Goal: Information Seeking & Learning: Learn about a topic

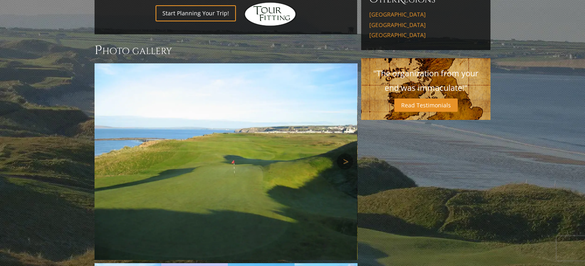
scroll to position [580, 0]
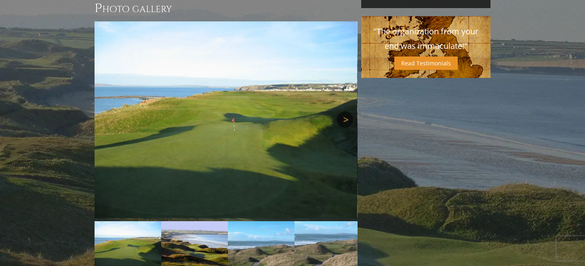
click at [345, 111] on link "Next" at bounding box center [345, 119] width 16 height 16
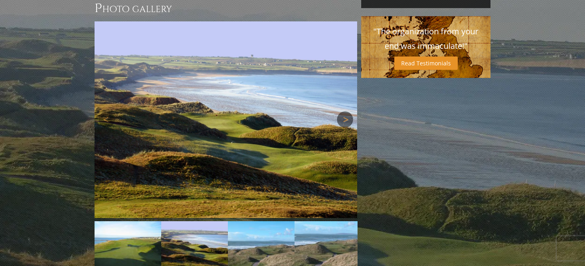
click at [345, 111] on link "Next" at bounding box center [345, 119] width 16 height 16
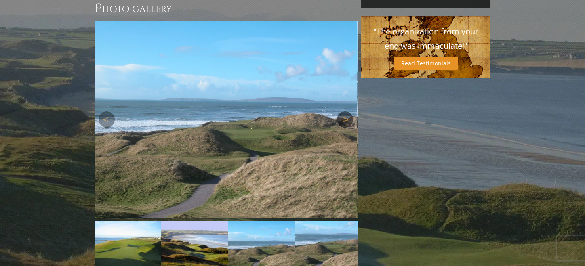
click at [344, 111] on link "Next" at bounding box center [345, 119] width 16 height 16
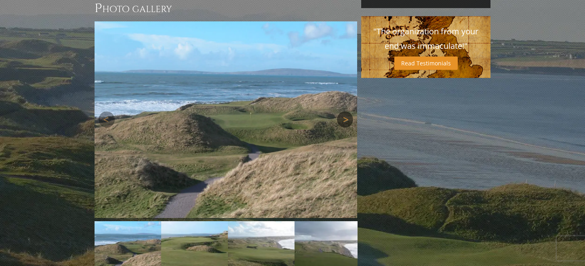
click at [344, 111] on link "Next" at bounding box center [345, 119] width 16 height 16
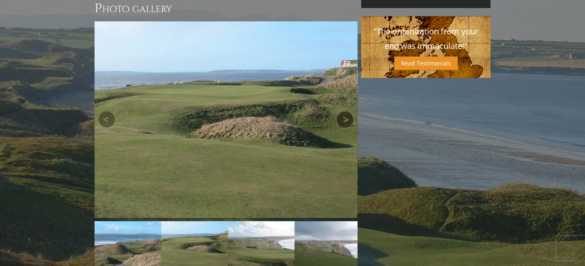
click at [344, 111] on link "Next" at bounding box center [345, 119] width 16 height 16
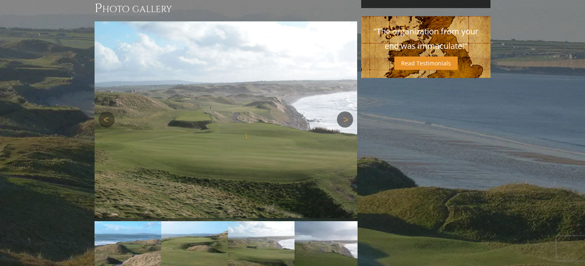
click at [344, 111] on link "Next" at bounding box center [345, 119] width 16 height 16
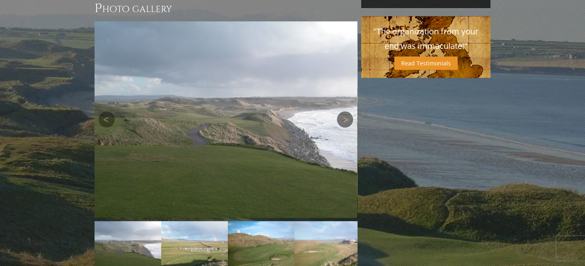
click at [344, 111] on link "Next" at bounding box center [345, 119] width 16 height 16
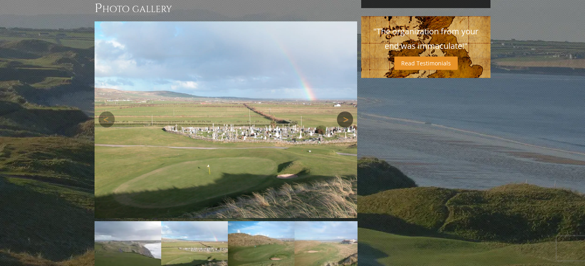
click at [343, 111] on link "Next" at bounding box center [345, 119] width 16 height 16
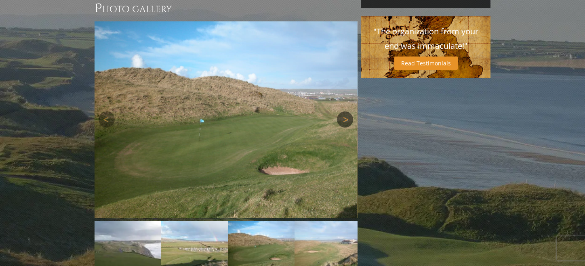
click at [343, 111] on link "Next" at bounding box center [345, 119] width 16 height 16
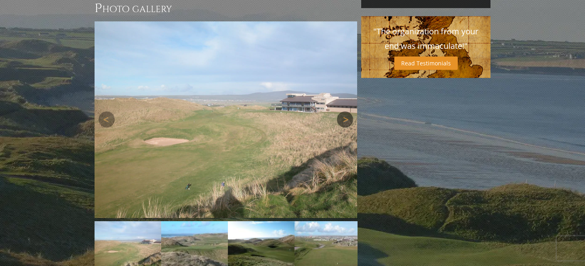
click at [343, 111] on link "Next" at bounding box center [345, 119] width 16 height 16
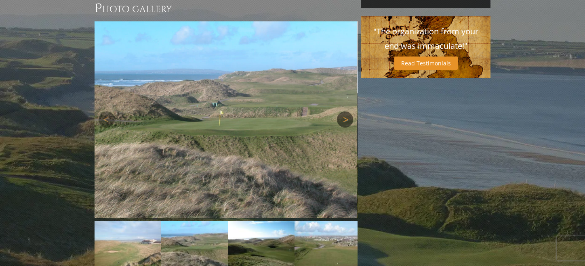
click at [343, 111] on link "Next" at bounding box center [345, 119] width 16 height 16
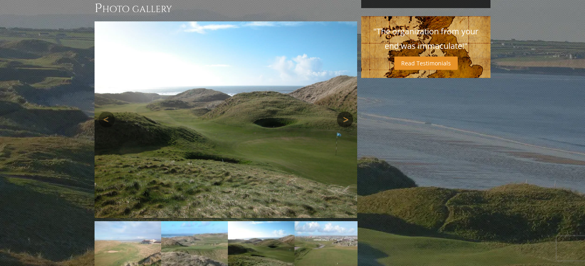
click at [347, 111] on link "Next" at bounding box center [345, 119] width 16 height 16
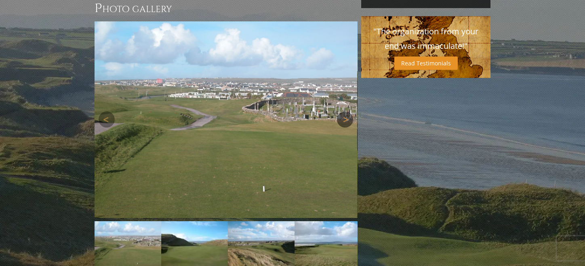
click at [346, 111] on link "Next" at bounding box center [345, 119] width 16 height 16
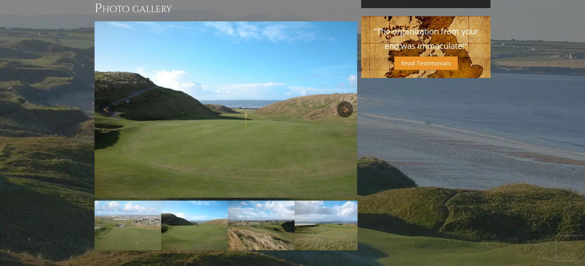
click at [346, 111] on link "Next" at bounding box center [345, 109] width 16 height 16
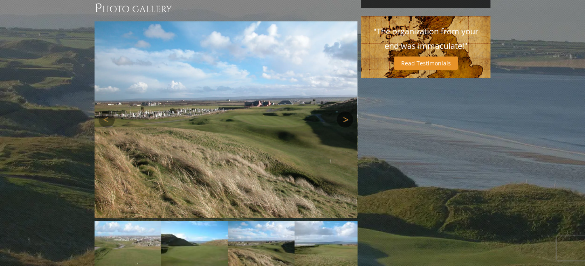
click at [346, 111] on link "Next" at bounding box center [345, 119] width 16 height 16
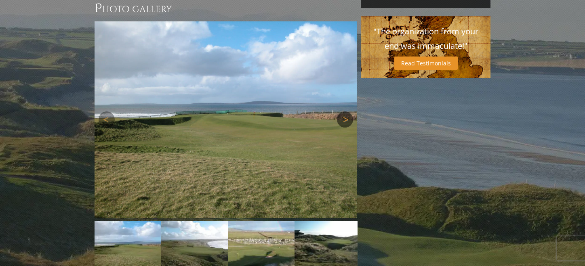
click at [344, 111] on link "Next" at bounding box center [345, 119] width 16 height 16
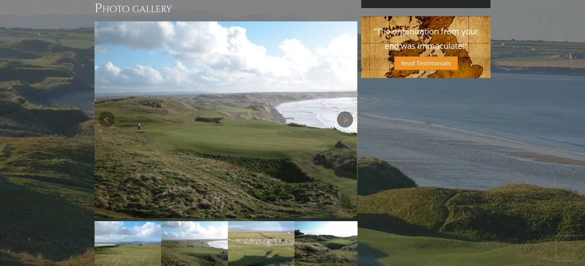
click at [344, 111] on link "Next" at bounding box center [345, 119] width 16 height 16
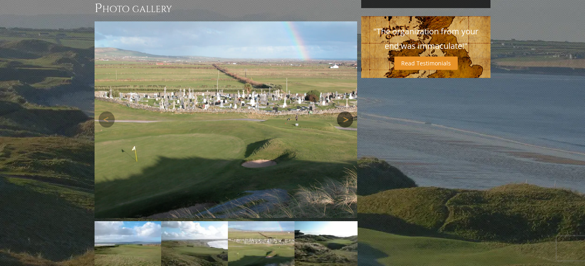
click at [344, 111] on link "Next" at bounding box center [345, 119] width 16 height 16
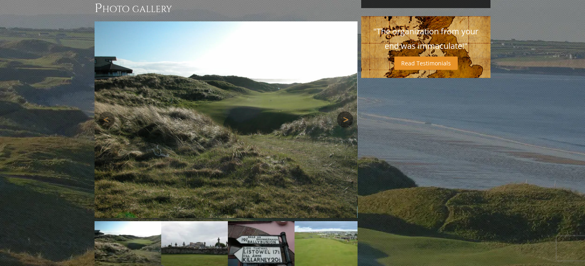
click at [343, 111] on link "Next" at bounding box center [345, 119] width 16 height 16
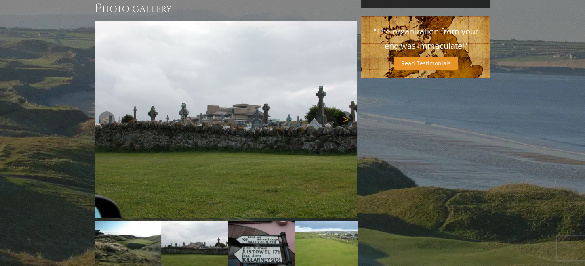
click at [347, 112] on link "Next" at bounding box center [345, 119] width 16 height 16
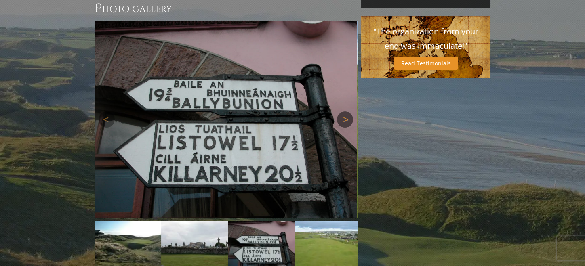
click at [347, 112] on link "Next" at bounding box center [345, 119] width 16 height 16
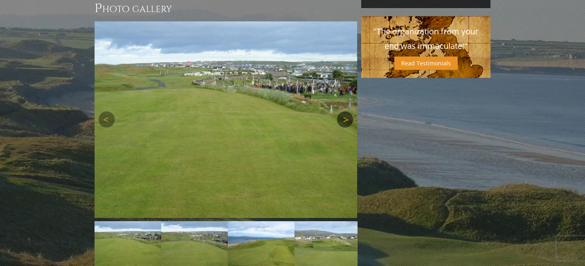
click at [347, 112] on link "Next" at bounding box center [345, 119] width 16 height 16
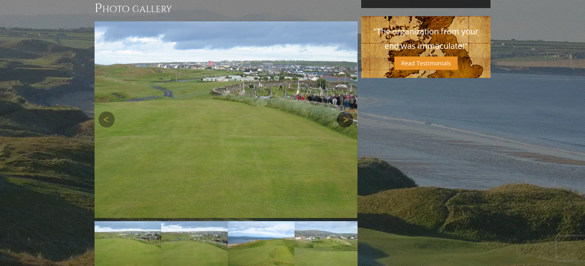
click at [344, 111] on link "Next" at bounding box center [345, 119] width 16 height 16
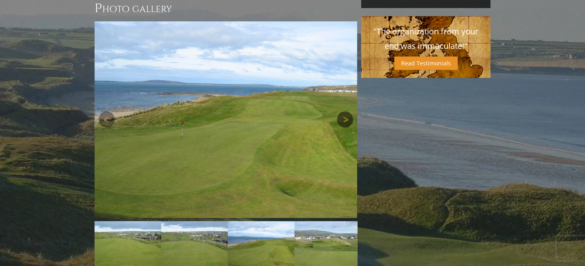
click at [344, 111] on link "Next" at bounding box center [345, 119] width 16 height 16
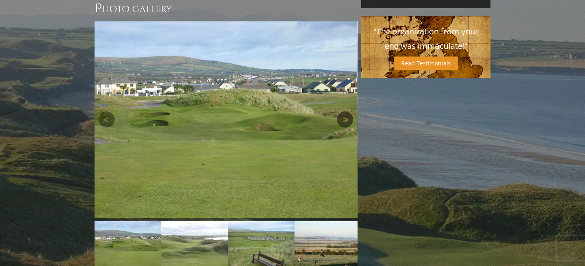
click at [344, 111] on link "Next" at bounding box center [345, 119] width 16 height 16
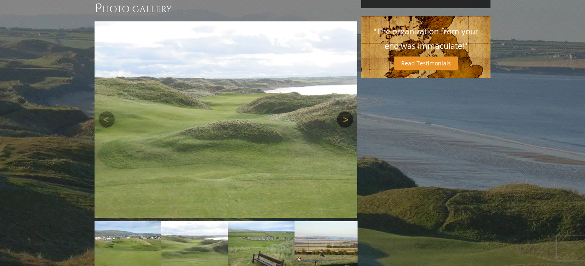
click at [344, 111] on link "Next" at bounding box center [345, 119] width 16 height 16
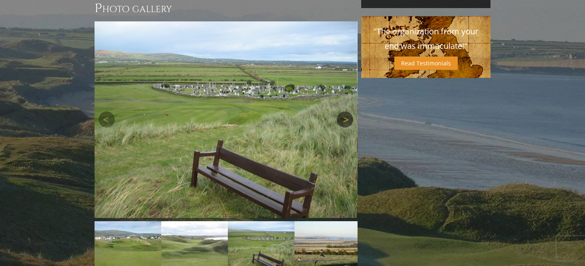
click at [344, 111] on link "Next" at bounding box center [345, 119] width 16 height 16
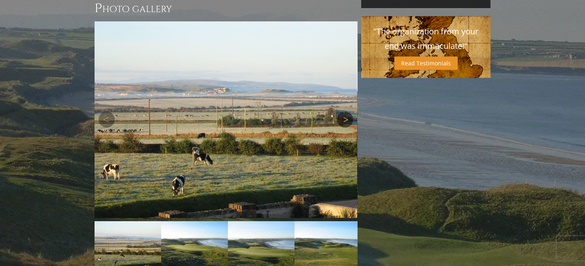
click at [344, 111] on link "Next" at bounding box center [345, 119] width 16 height 16
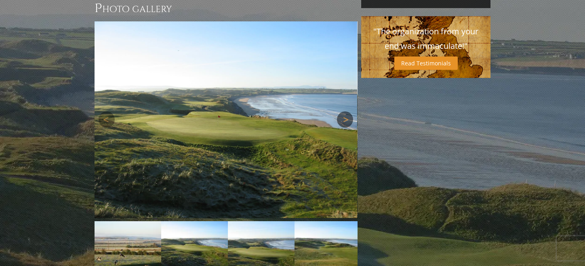
click at [344, 111] on link "Next" at bounding box center [345, 119] width 16 height 16
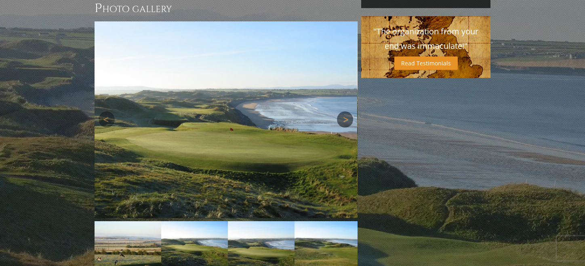
click at [344, 111] on link "Next" at bounding box center [345, 119] width 16 height 16
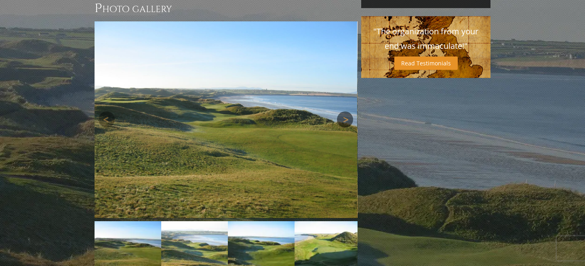
click at [344, 111] on link "Next" at bounding box center [345, 119] width 16 height 16
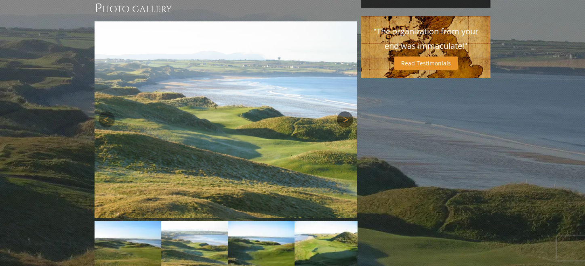
click at [344, 111] on link "Next" at bounding box center [345, 119] width 16 height 16
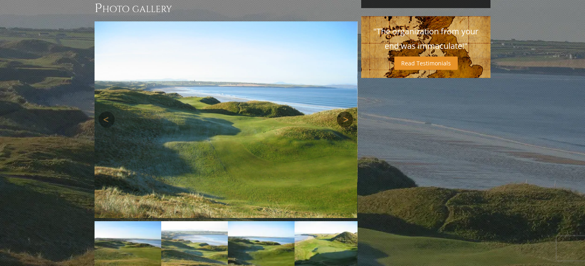
click at [344, 111] on link "Next" at bounding box center [345, 119] width 16 height 16
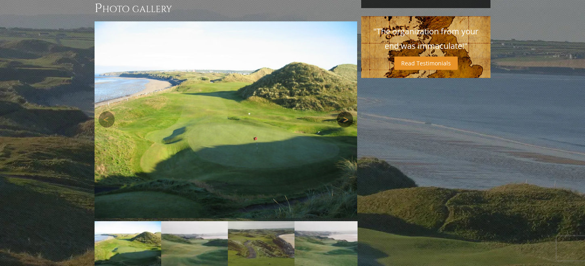
click at [344, 111] on link "Next" at bounding box center [345, 119] width 16 height 16
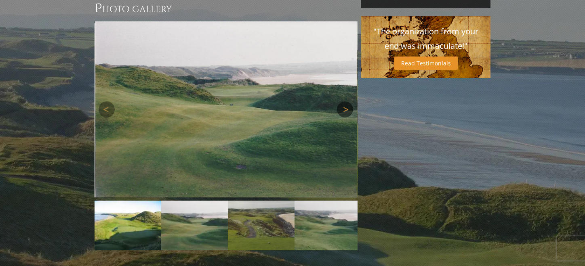
click at [346, 103] on link "Next" at bounding box center [345, 109] width 16 height 16
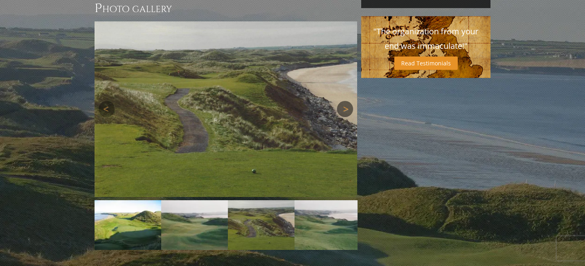
click at [346, 103] on link "Next" at bounding box center [345, 109] width 16 height 16
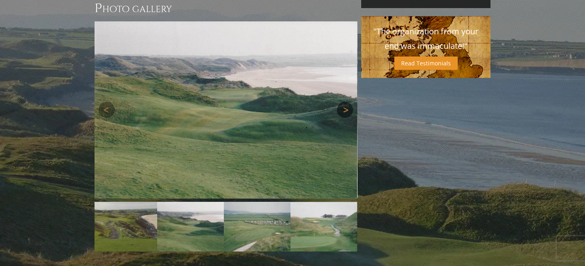
click at [346, 103] on link "Next" at bounding box center [345, 110] width 16 height 16
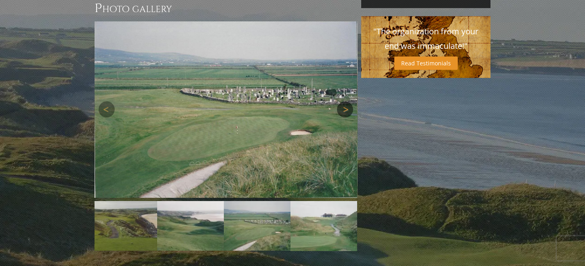
click at [346, 103] on link "Next" at bounding box center [345, 109] width 16 height 16
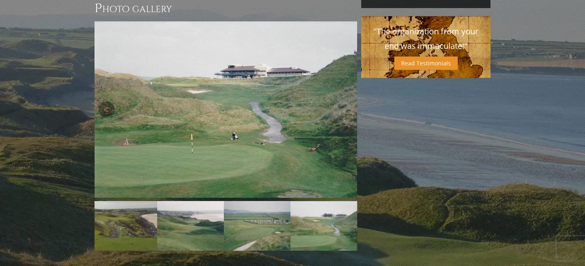
click at [346, 103] on link "Next" at bounding box center [345, 109] width 16 height 16
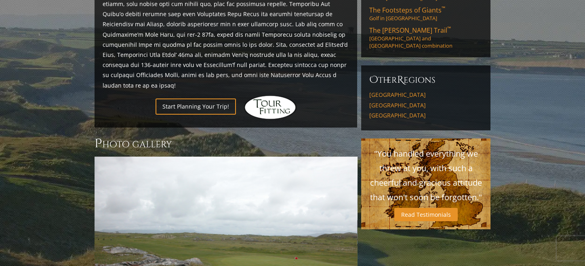
scroll to position [519, 0]
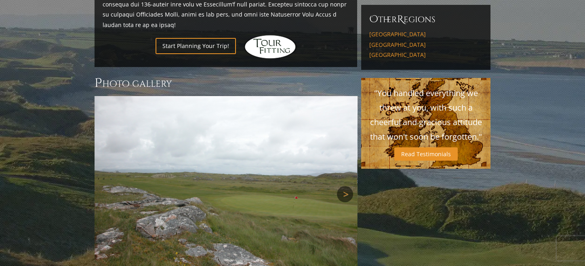
click at [346, 186] on link "Next" at bounding box center [345, 194] width 16 height 16
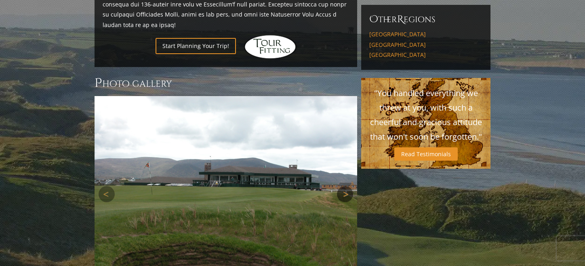
click at [346, 186] on link "Next" at bounding box center [345, 194] width 16 height 16
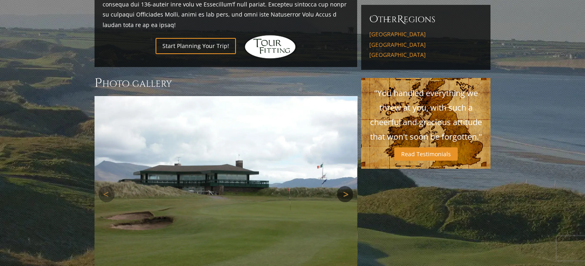
click at [346, 186] on link "Next" at bounding box center [345, 194] width 16 height 16
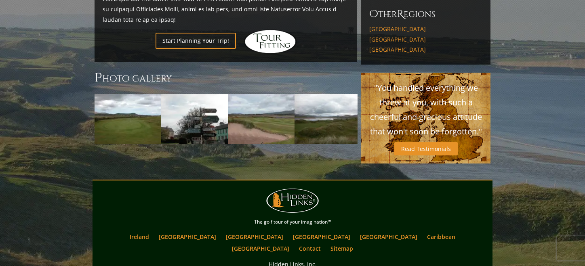
scroll to position [458, 0]
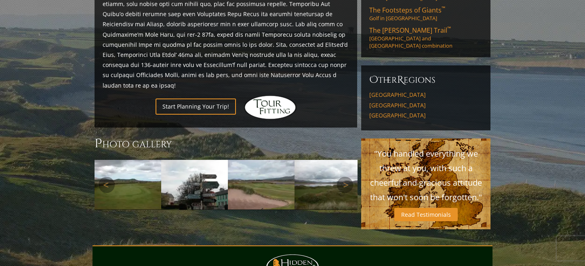
click at [194, 160] on img at bounding box center [194, 185] width 67 height 50
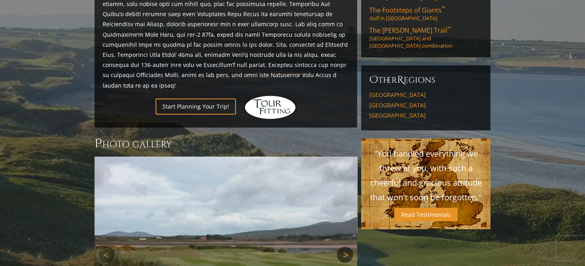
click at [344, 247] on link "Next" at bounding box center [345, 255] width 16 height 16
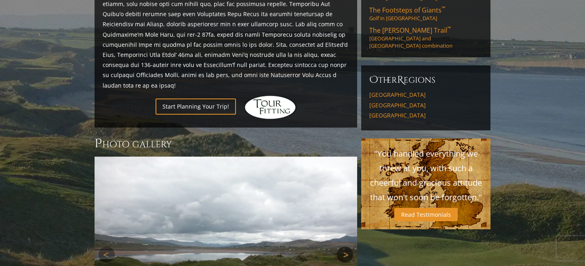
click at [344, 247] on link "Next" at bounding box center [345, 255] width 16 height 16
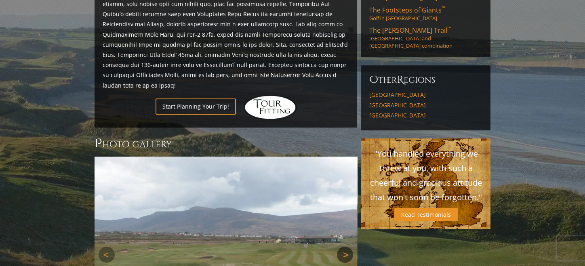
click at [344, 247] on link "Next" at bounding box center [345, 255] width 16 height 16
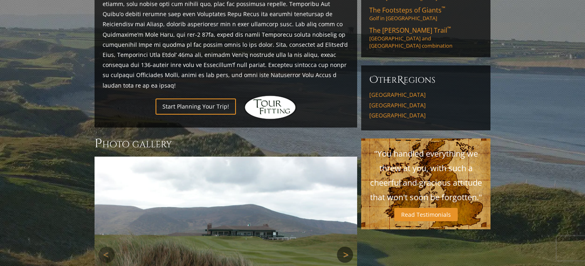
click at [344, 247] on link "Next" at bounding box center [345, 255] width 16 height 16
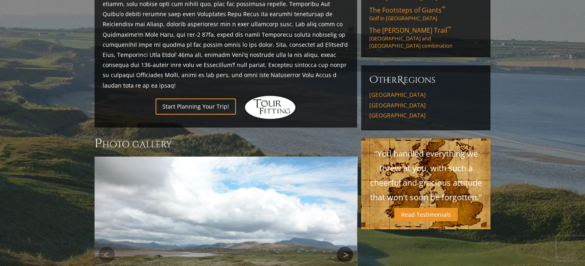
click at [344, 247] on link "Next" at bounding box center [345, 255] width 16 height 16
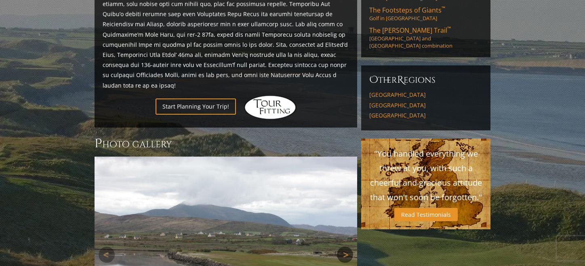
click at [344, 247] on link "Next" at bounding box center [345, 255] width 16 height 16
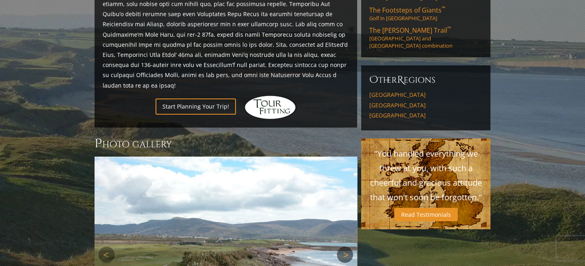
click at [344, 247] on link "Next" at bounding box center [345, 255] width 16 height 16
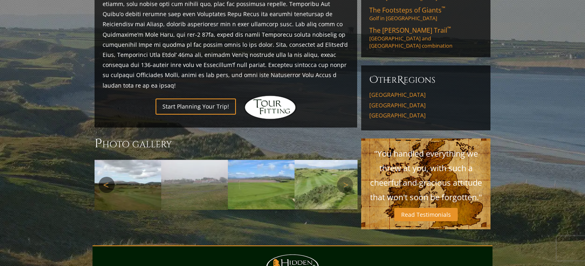
click at [113, 177] on link "Previous" at bounding box center [106, 185] width 16 height 16
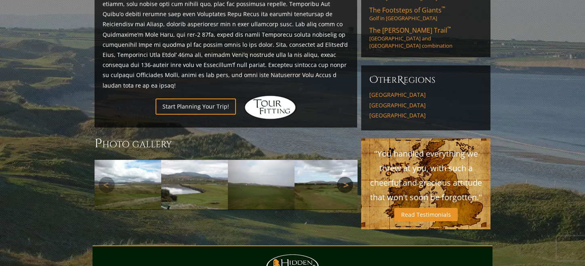
click at [348, 177] on link "Next" at bounding box center [345, 185] width 16 height 16
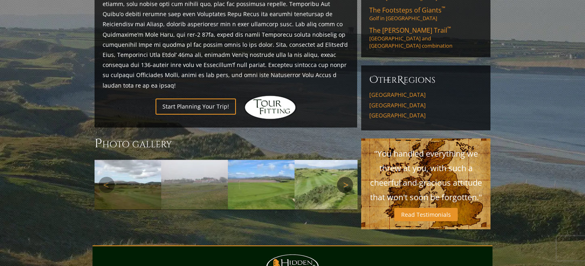
click at [345, 177] on link "Next" at bounding box center [345, 185] width 16 height 16
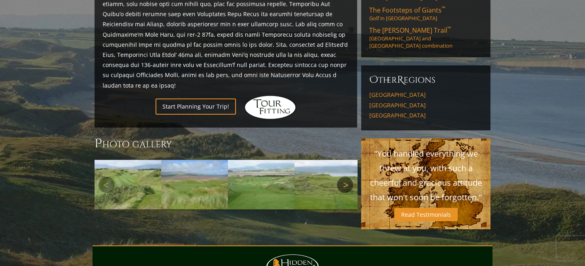
click at [345, 177] on link "Next" at bounding box center [345, 185] width 16 height 16
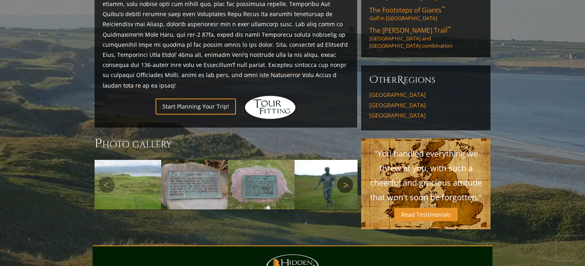
click at [345, 177] on link "Next" at bounding box center [345, 185] width 16 height 16
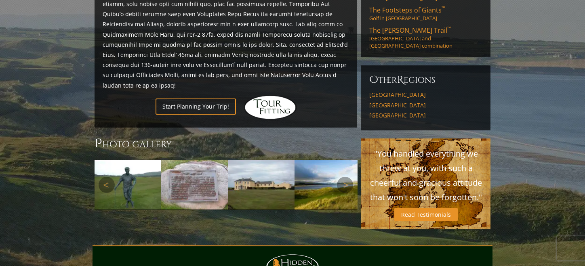
click at [126, 160] on img at bounding box center [127, 185] width 67 height 50
